Goal: Task Accomplishment & Management: Complete application form

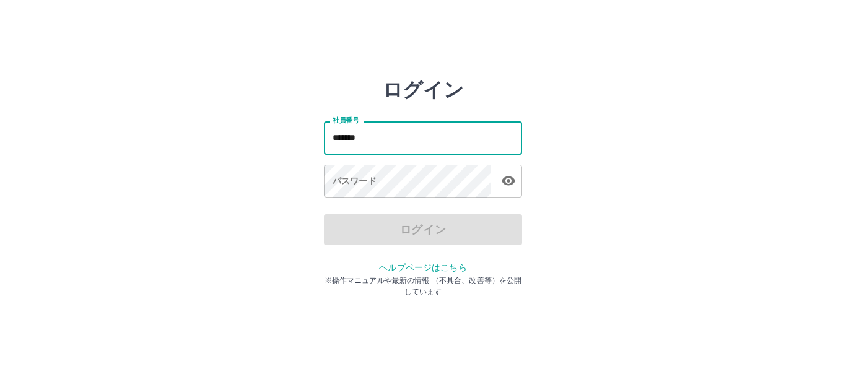
type input "*******"
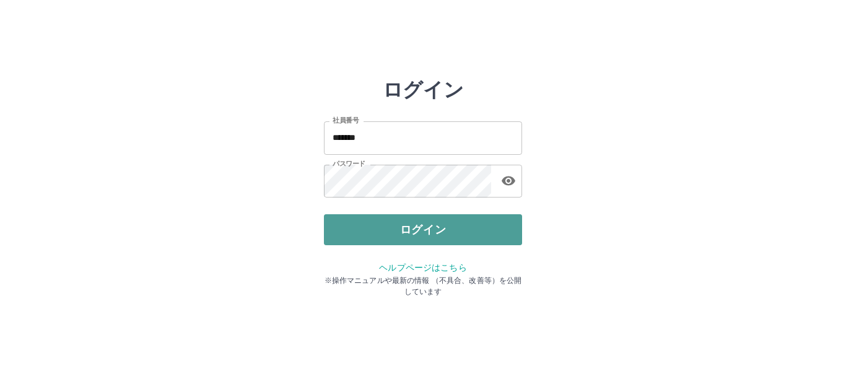
click at [397, 232] on button "ログイン" at bounding box center [423, 229] width 198 height 31
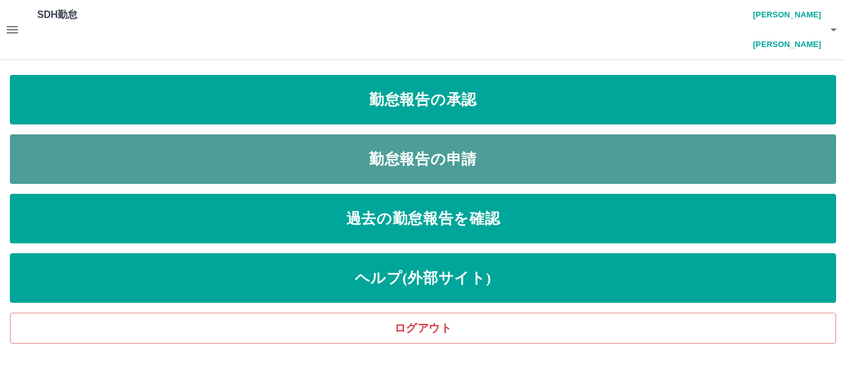
click at [436, 134] on link "勤怠報告の申請" at bounding box center [423, 159] width 826 height 50
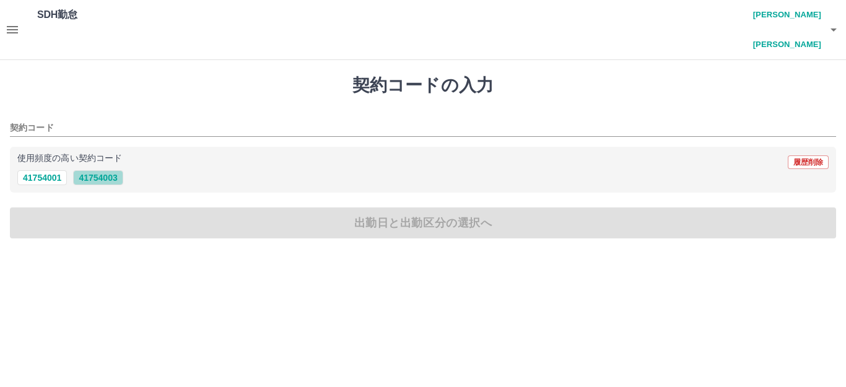
click at [108, 170] on button "41754003" at bounding box center [98, 177] width 50 height 15
type input "********"
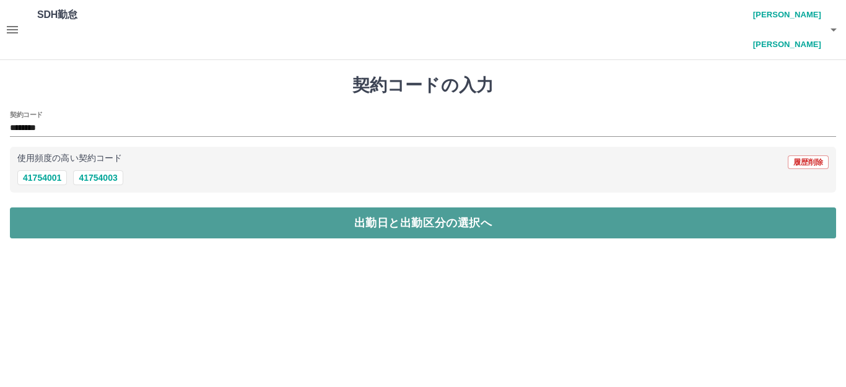
click at [145, 207] on button "出勤日と出勤区分の選択へ" at bounding box center [423, 222] width 826 height 31
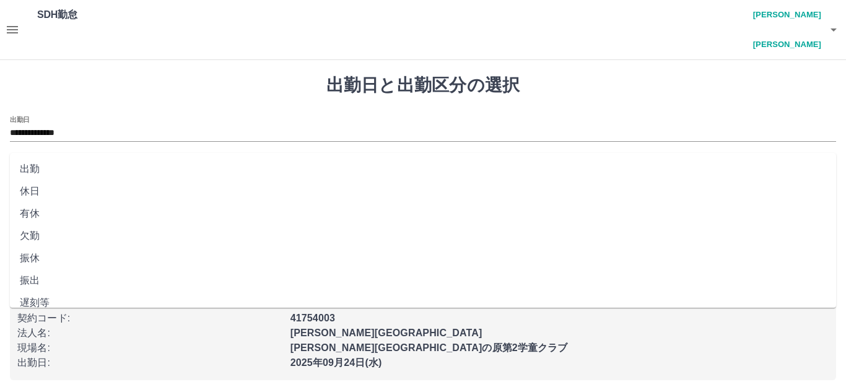
click at [84, 167] on input "出勤区分" at bounding box center [423, 174] width 826 height 15
click at [39, 166] on li "出勤" at bounding box center [423, 169] width 826 height 22
type input "**"
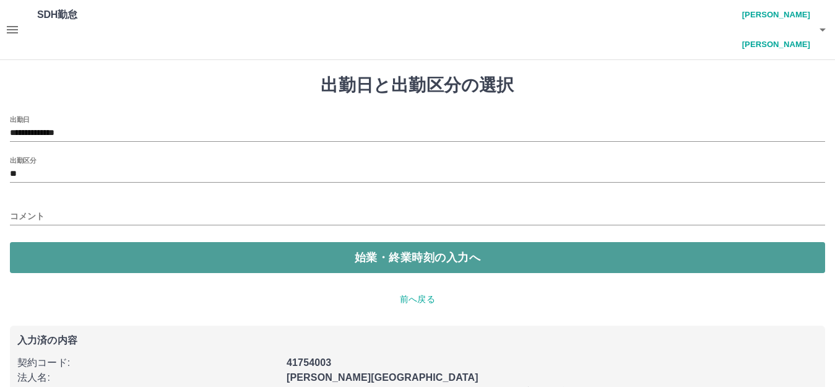
click at [101, 242] on button "始業・終業時刻の入力へ" at bounding box center [417, 257] width 815 height 31
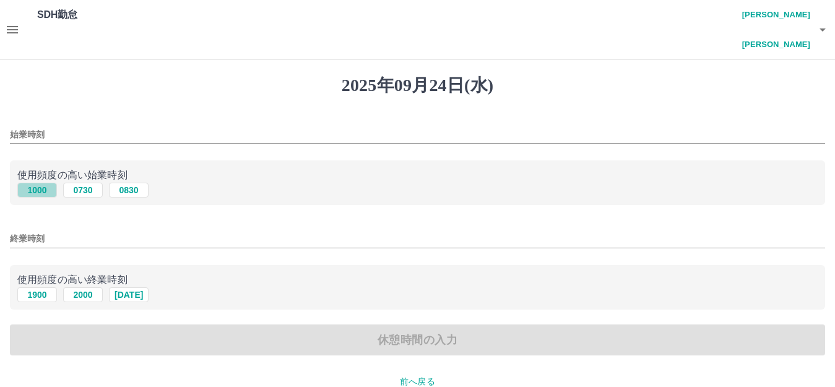
click at [35, 183] on button "1000" at bounding box center [37, 190] width 40 height 15
type input "****"
click at [60, 230] on input "終業時刻" at bounding box center [417, 239] width 815 height 18
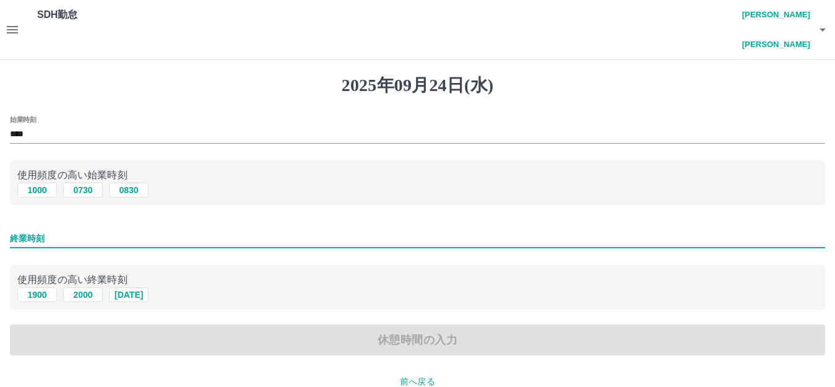
type input "****"
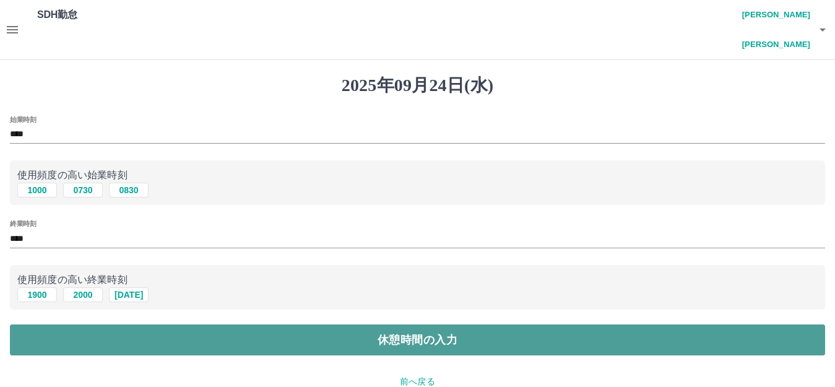
click at [137, 324] on button "休憩時間の入力" at bounding box center [417, 339] width 815 height 31
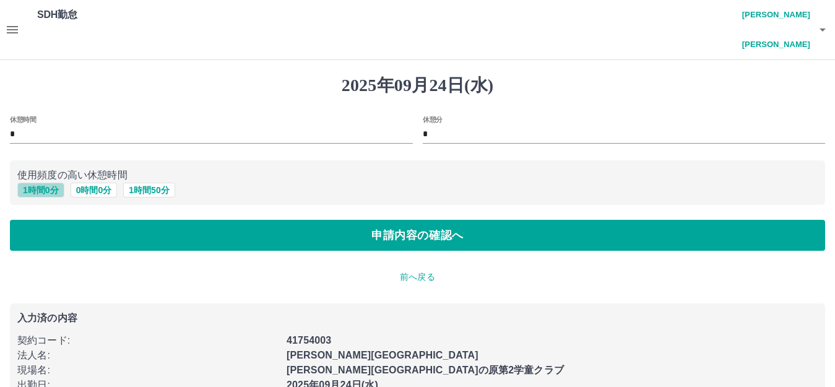
click at [45, 183] on button "1 時間 0 分" at bounding box center [40, 190] width 47 height 15
type input "*"
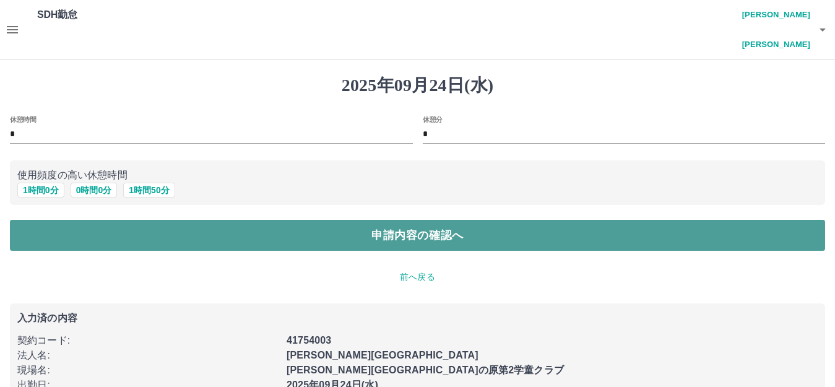
click at [79, 220] on button "申請内容の確認へ" at bounding box center [417, 235] width 815 height 31
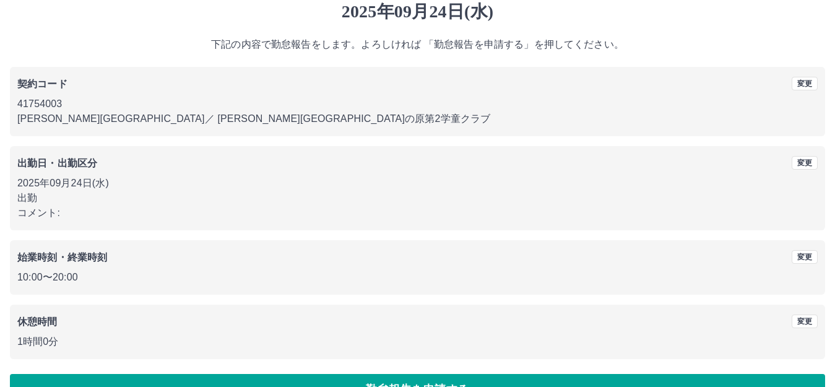
scroll to position [77, 0]
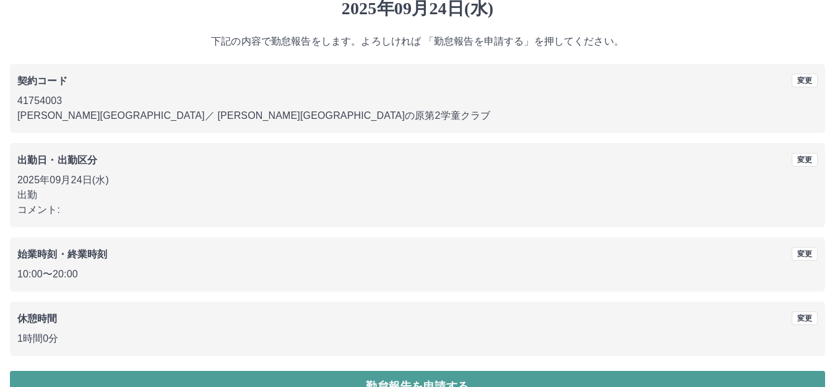
click at [334, 371] on button "勤怠報告を申請する" at bounding box center [417, 386] width 815 height 31
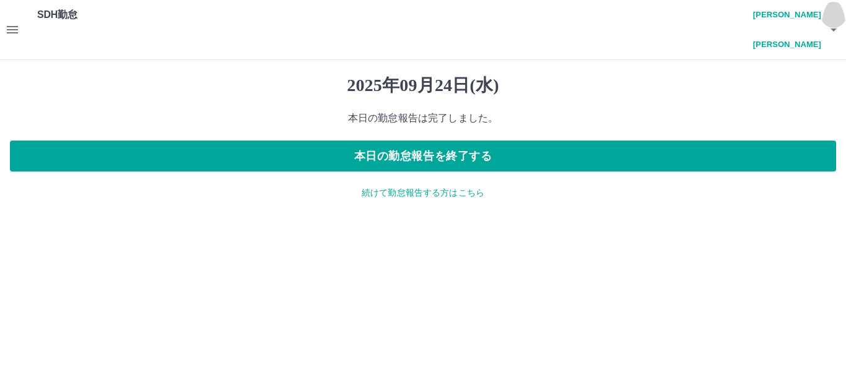
click at [831, 28] on icon "button" at bounding box center [833, 29] width 6 height 3
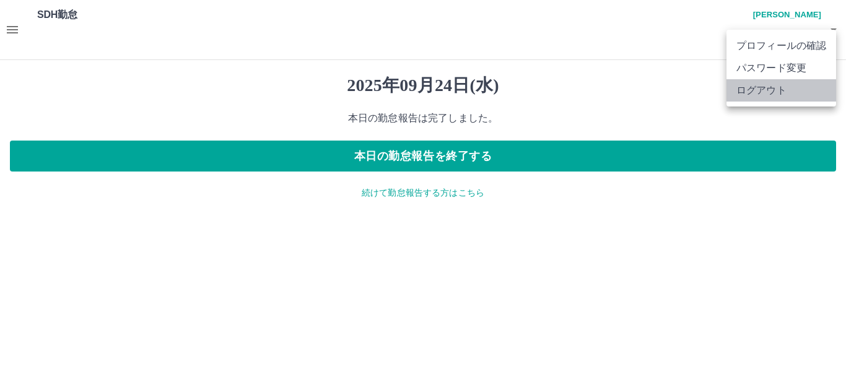
click at [763, 95] on li "ログアウト" at bounding box center [781, 90] width 110 height 22
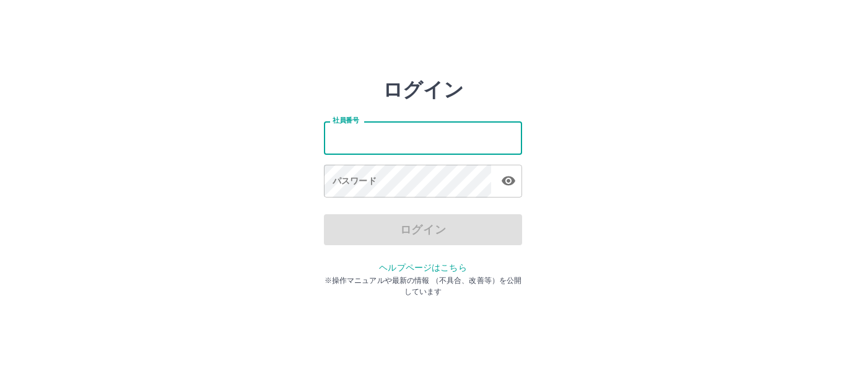
click at [376, 140] on input "社員番号" at bounding box center [423, 137] width 198 height 33
type input "*******"
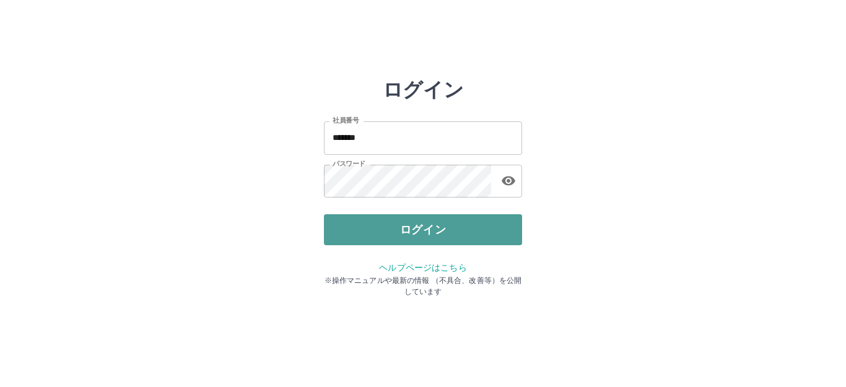
click at [373, 230] on button "ログイン" at bounding box center [423, 229] width 198 height 31
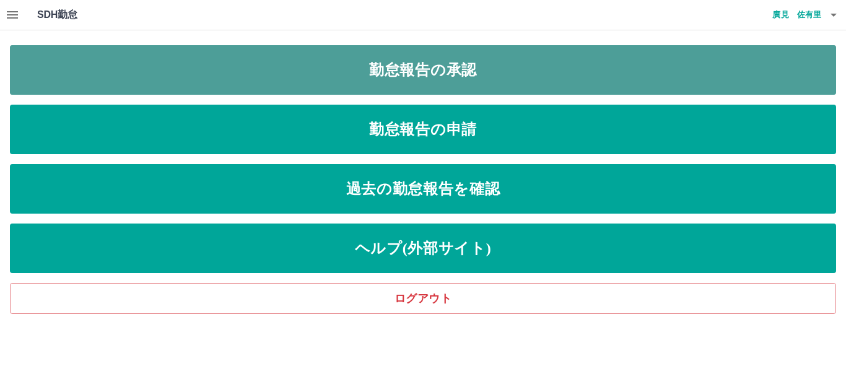
click at [310, 81] on link "勤怠報告の承認" at bounding box center [423, 70] width 826 height 50
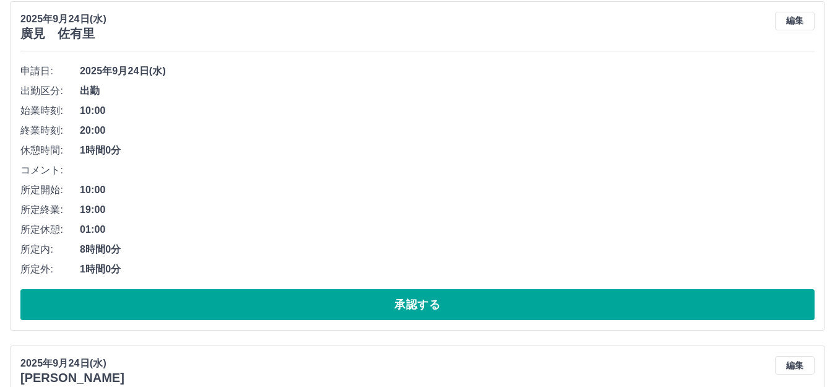
scroll to position [186, 0]
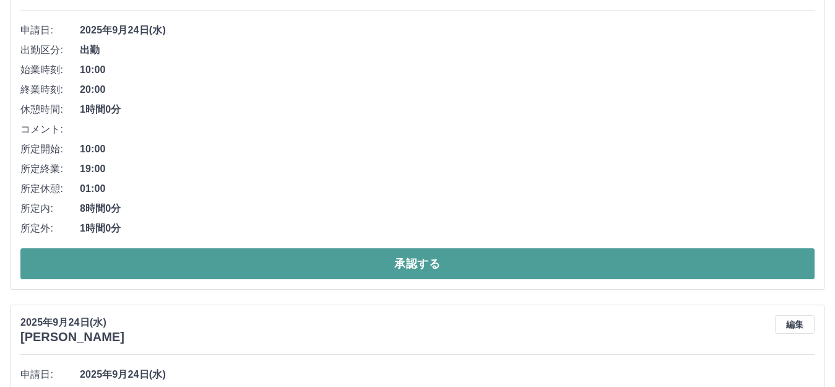
click at [216, 260] on button "承認する" at bounding box center [417, 263] width 794 height 31
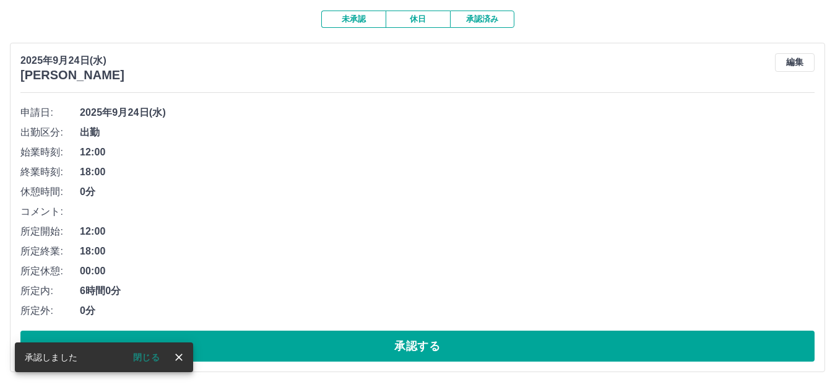
scroll to position [124, 0]
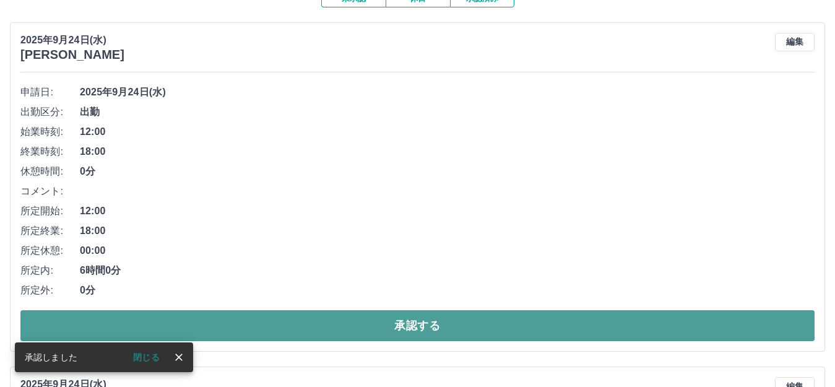
click at [282, 324] on button "承認する" at bounding box center [417, 325] width 794 height 31
click at [290, 328] on button "承認する" at bounding box center [417, 325] width 794 height 31
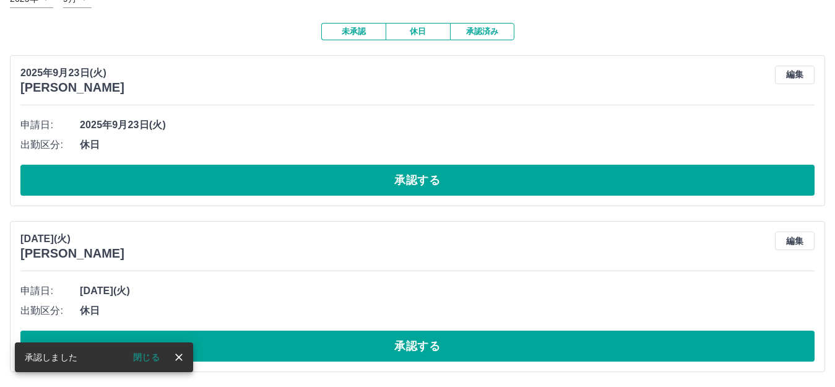
scroll to position [92, 0]
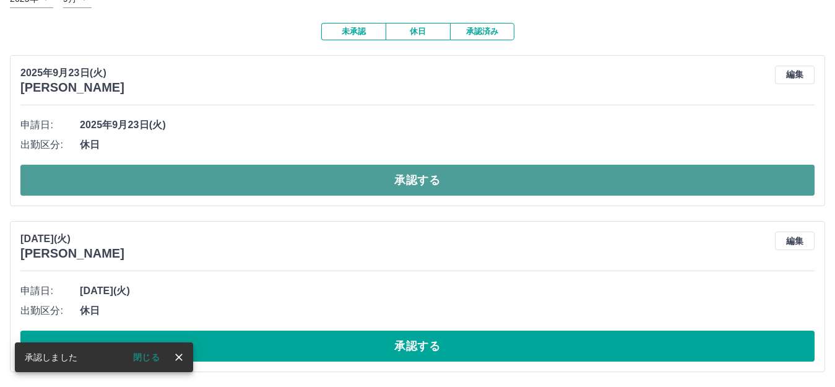
click at [295, 172] on button "承認する" at bounding box center [417, 180] width 794 height 31
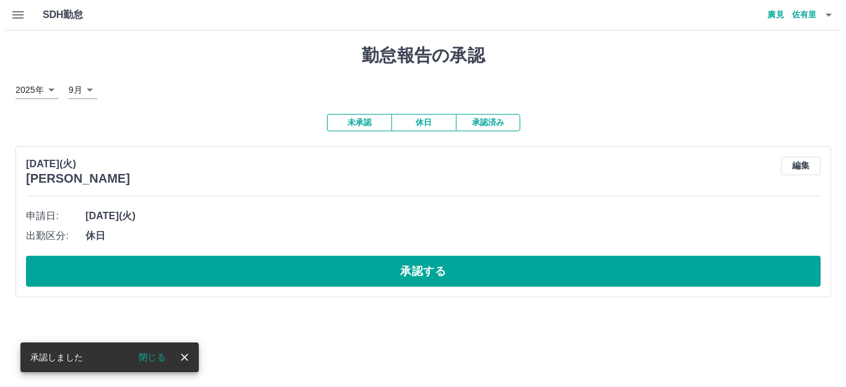
scroll to position [0, 0]
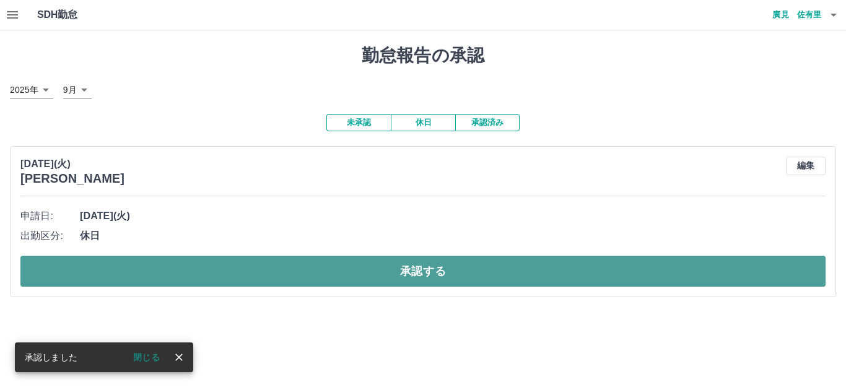
click at [320, 272] on button "承認する" at bounding box center [422, 271] width 805 height 31
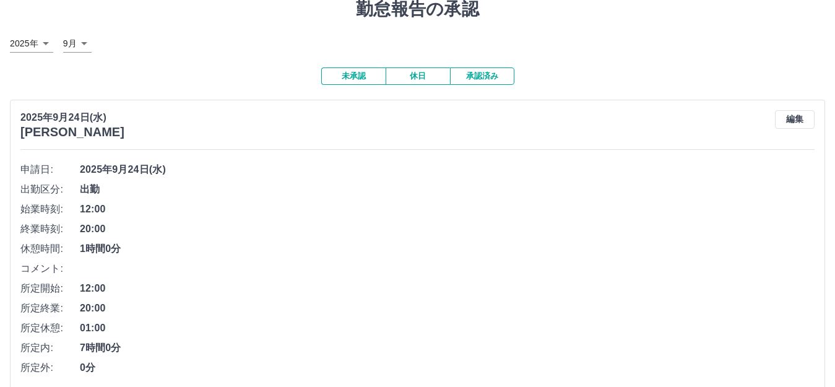
scroll to position [105, 0]
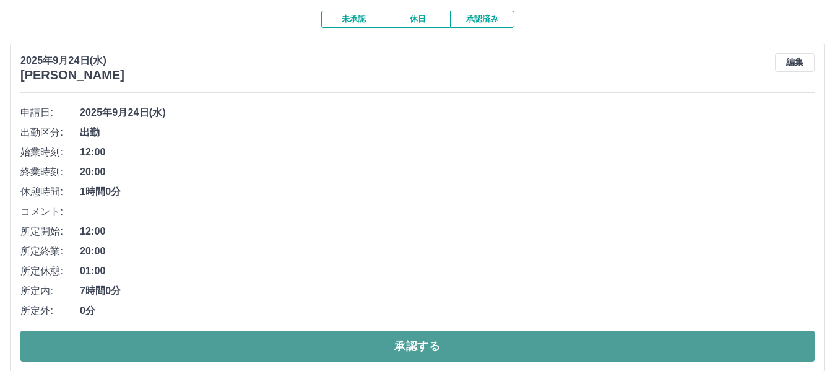
click at [283, 342] on button "承認する" at bounding box center [417, 346] width 794 height 31
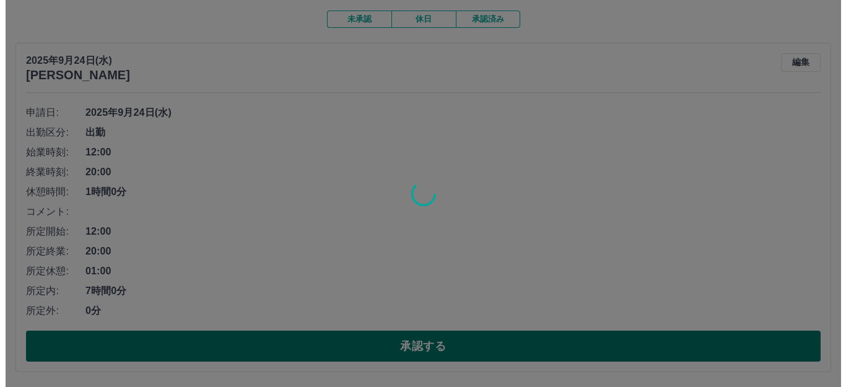
scroll to position [0, 0]
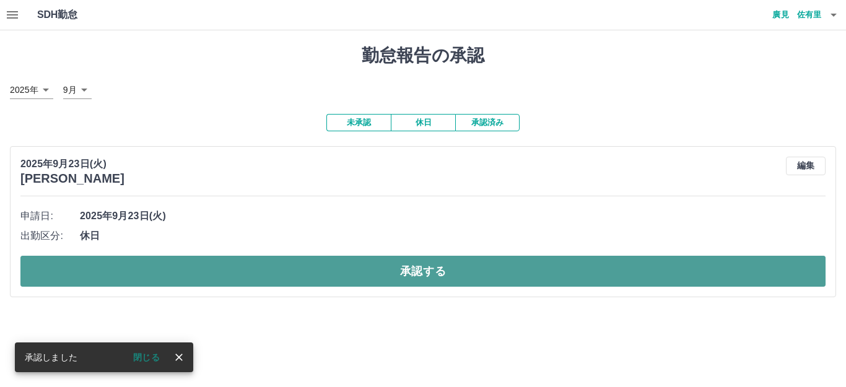
click at [227, 277] on button "承認する" at bounding box center [422, 271] width 805 height 31
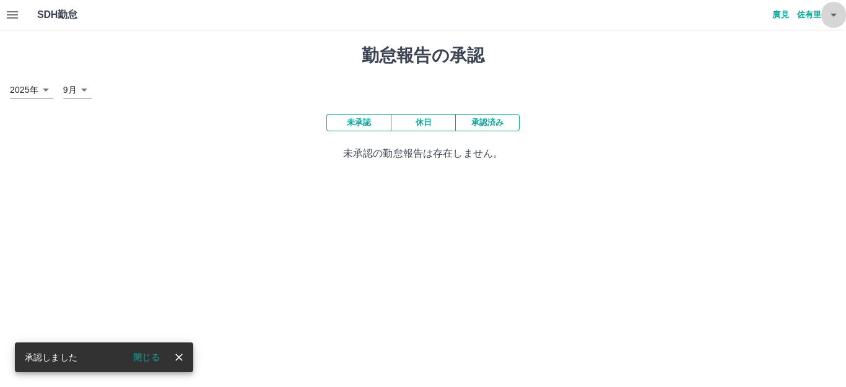
click at [831, 14] on icon "button" at bounding box center [833, 15] width 6 height 3
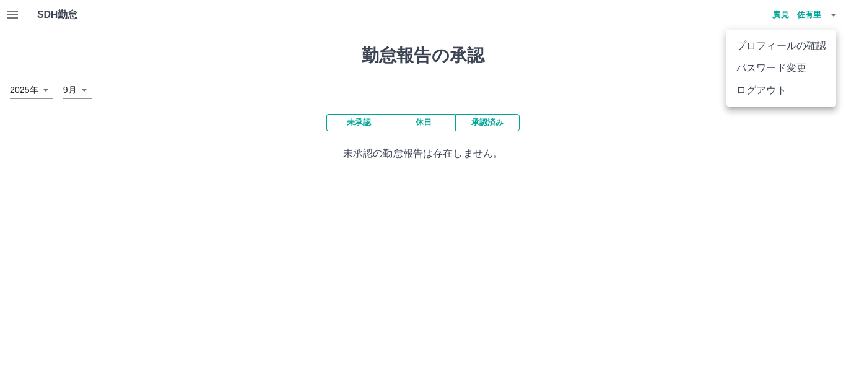
click at [771, 89] on li "ログアウト" at bounding box center [781, 90] width 110 height 22
